Goal: Find specific page/section: Find specific page/section

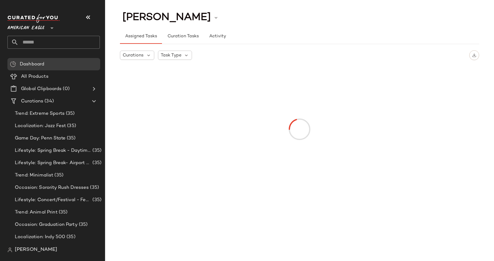
click at [25, 31] on span "American Eagle" at bounding box center [25, 26] width 37 height 11
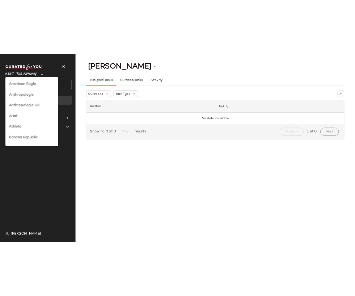
scroll to position [244, 0]
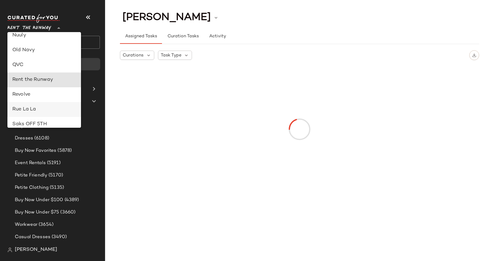
click at [26, 110] on div "Rue La La" at bounding box center [44, 109] width 64 height 7
type input "**"
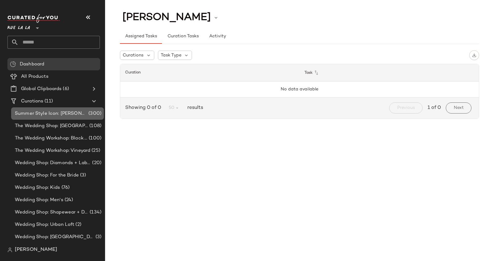
click at [42, 113] on span "Summer Style Icon: [PERSON_NAME]" at bounding box center [51, 113] width 72 height 7
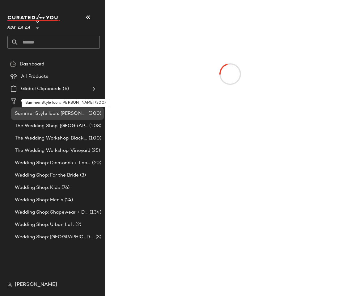
click at [62, 112] on span "Summer Style Icon: [PERSON_NAME]" at bounding box center [51, 113] width 72 height 7
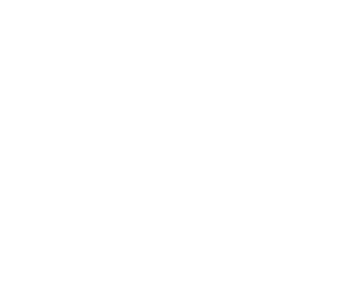
click at [79, 0] on html at bounding box center [177, 0] width 355 height 0
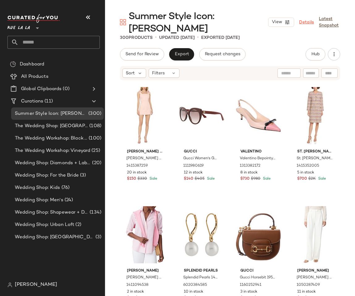
click at [299, 23] on link "Details" at bounding box center [306, 22] width 15 height 6
